Goal: Task Accomplishment & Management: Use online tool/utility

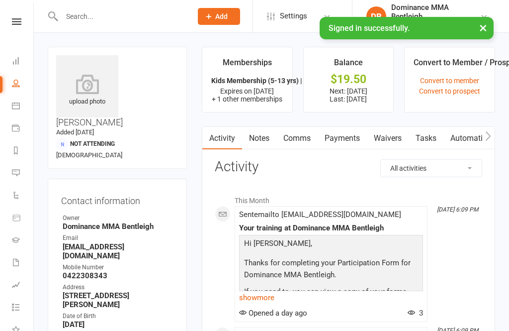
click at [4, 24] on link at bounding box center [16, 21] width 35 height 6
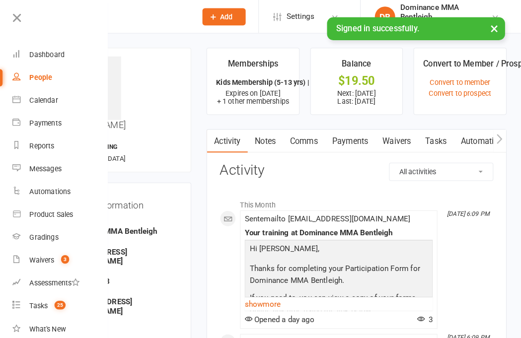
scroll to position [1, 0]
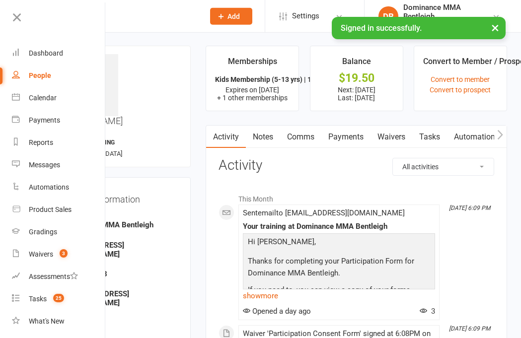
click at [52, 49] on div "Dashboard" at bounding box center [46, 53] width 34 height 8
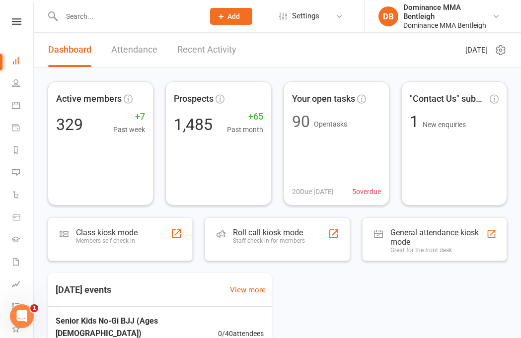
click at [131, 245] on div "Class kiosk mode Members self check-in" at bounding box center [107, 241] width 62 height 26
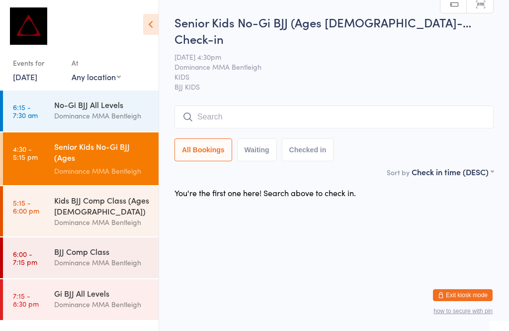
click at [383, 105] on input "search" at bounding box center [333, 116] width 319 height 23
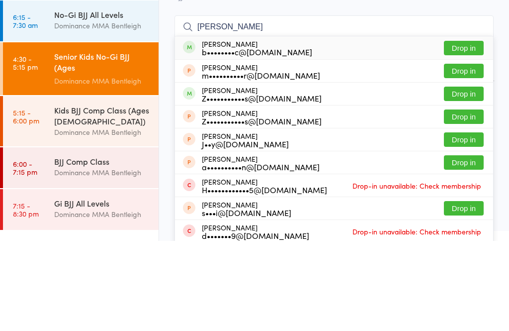
type input "[PERSON_NAME]"
click at [471, 131] on button "Drop in" at bounding box center [464, 138] width 40 height 14
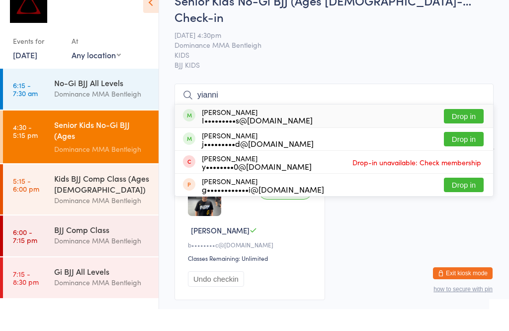
type input "yianni"
click at [475, 131] on button "Drop in" at bounding box center [464, 138] width 40 height 14
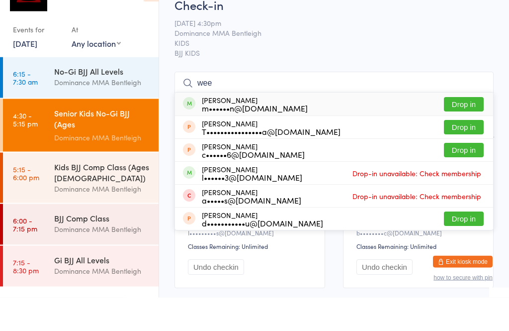
type input "wee"
click at [466, 131] on button "Drop in" at bounding box center [464, 138] width 40 height 14
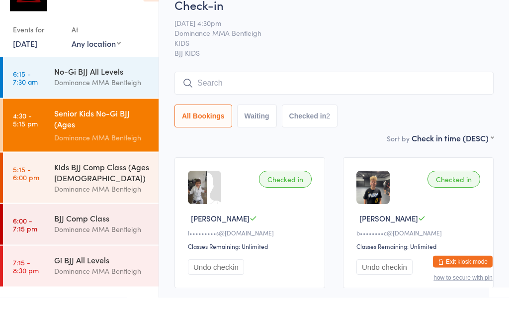
scroll to position [24, 0]
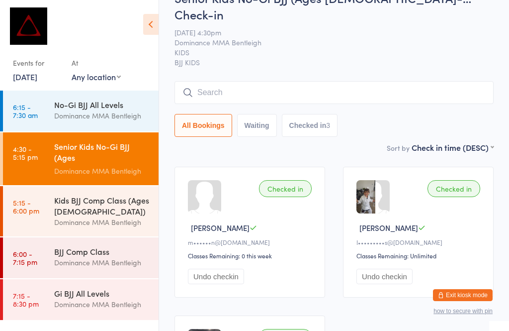
click at [96, 210] on div "Kids BJJ Comp Class (Ages [DEMOGRAPHIC_DATA])" at bounding box center [102, 205] width 96 height 22
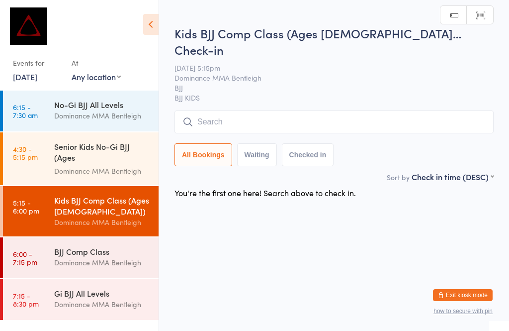
click at [107, 149] on div "Senior Kids No-Gi BJJ (Ages [DEMOGRAPHIC_DATA])" at bounding box center [102, 153] width 96 height 24
